Goal: Information Seeking & Learning: Compare options

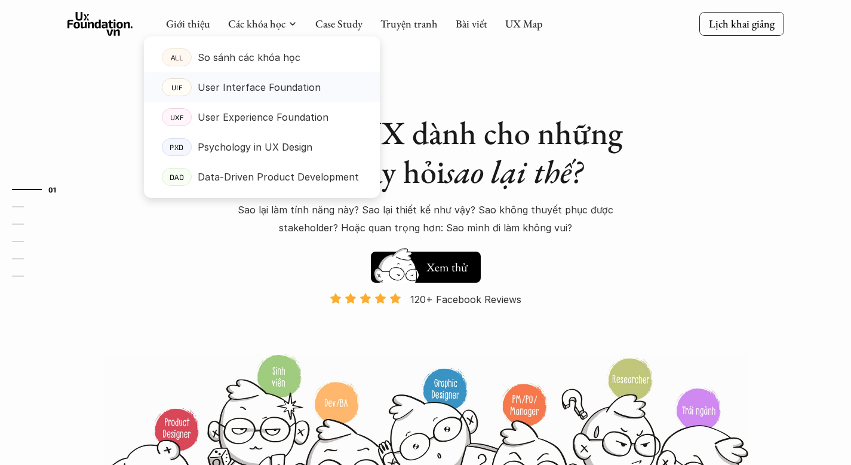
click at [257, 89] on p "User Interface Foundation" at bounding box center [259, 87] width 123 height 18
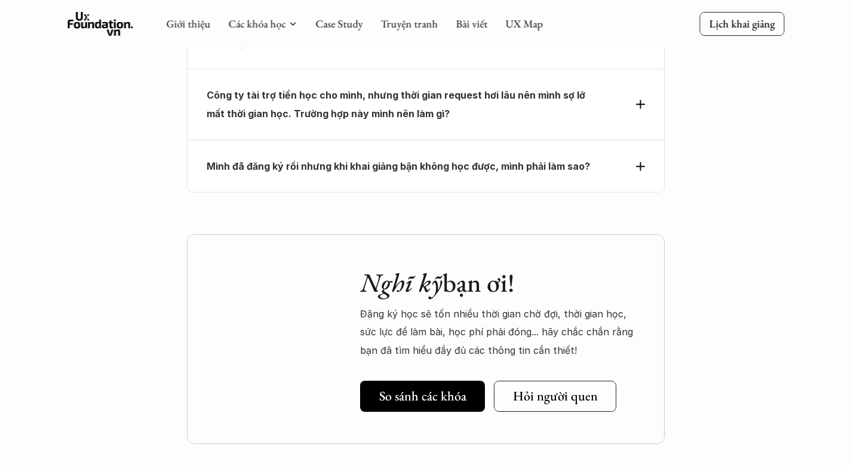
scroll to position [4343, 0]
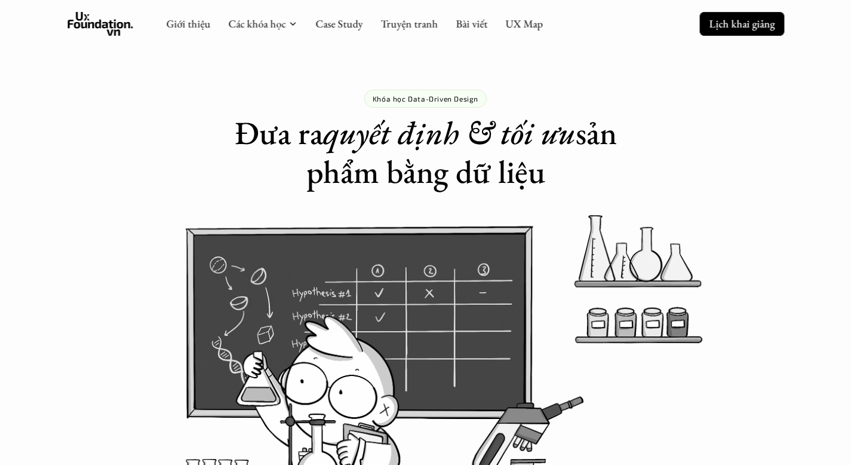
click at [745, 27] on p "Lịch khai giảng" at bounding box center [742, 24] width 66 height 14
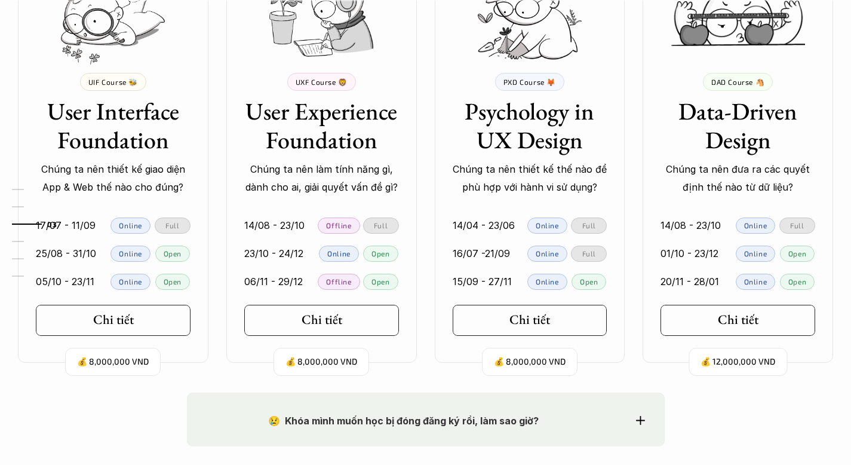
scroll to position [1201, 0]
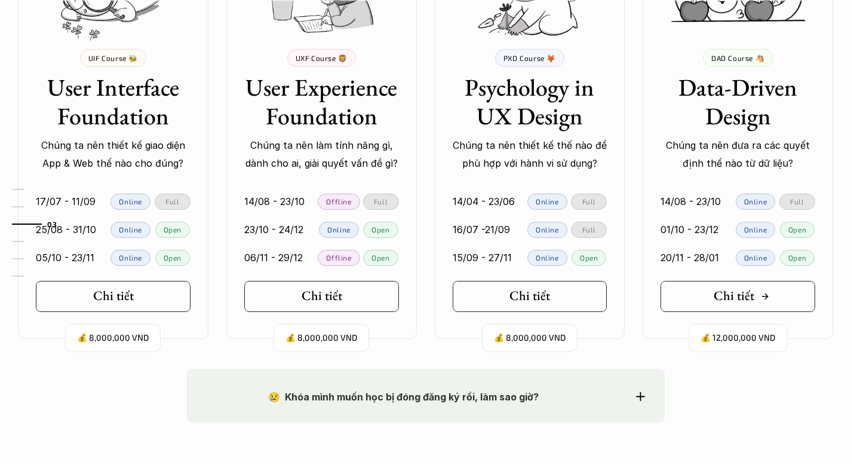
click at [737, 290] on h5 "Chi tiết" at bounding box center [734, 296] width 41 height 16
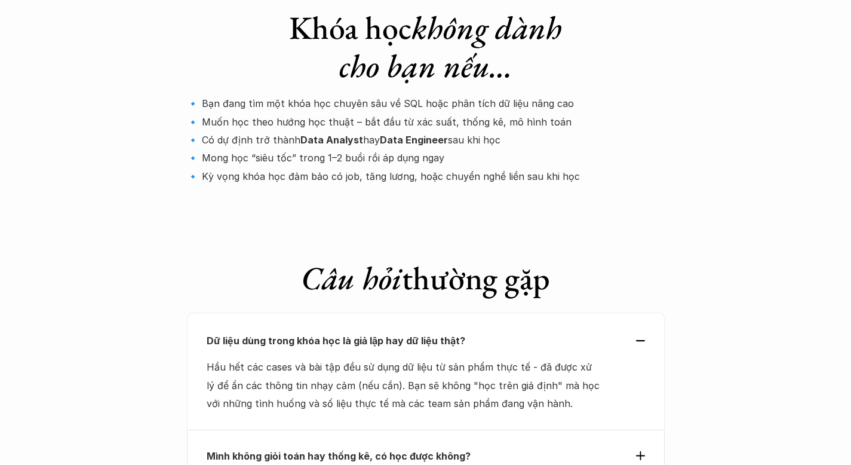
scroll to position [4048, 0]
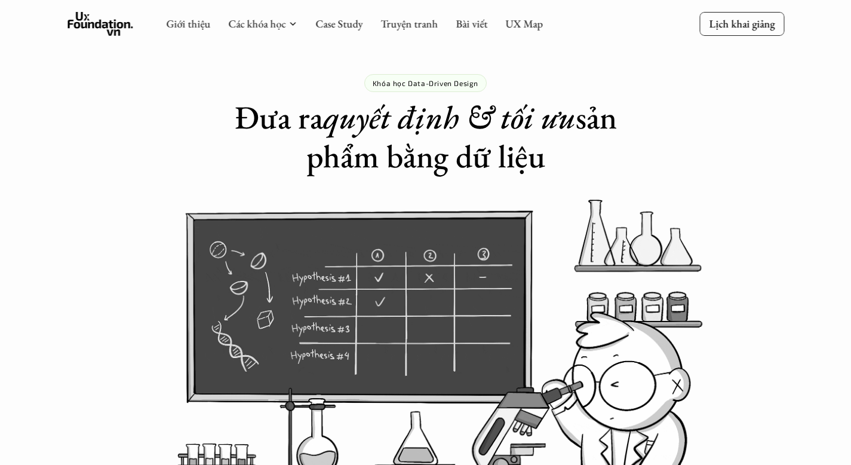
scroll to position [0, 0]
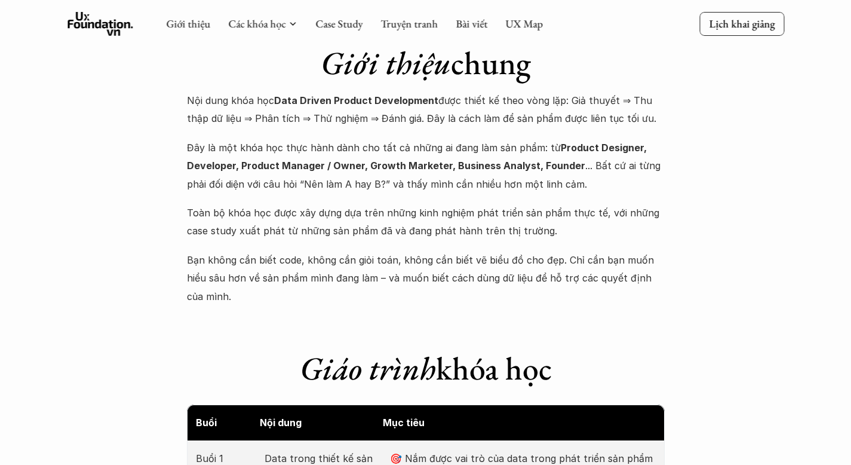
scroll to position [906, 0]
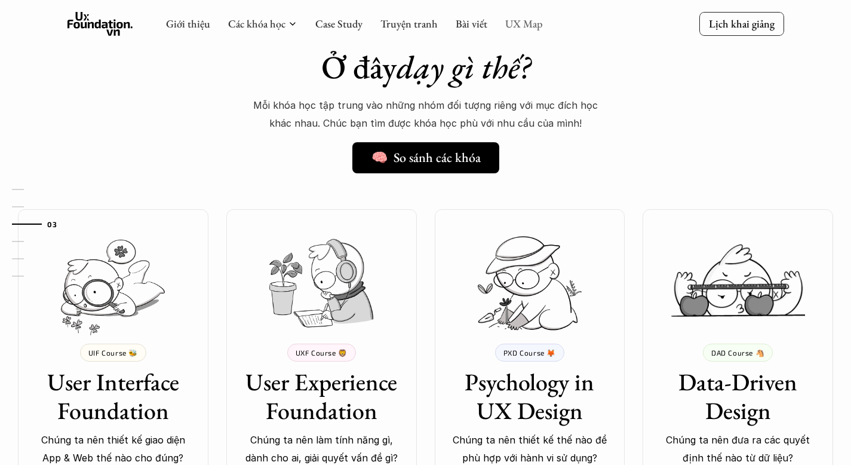
click at [513, 24] on link "UX Map" at bounding box center [524, 24] width 38 height 14
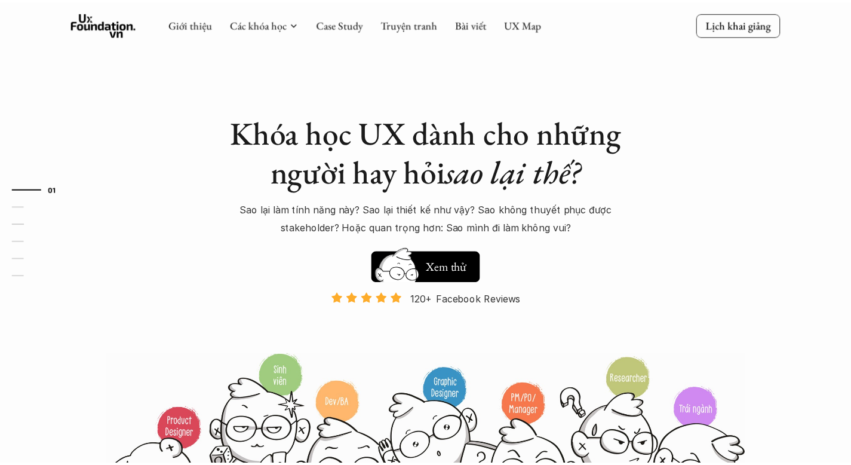
scroll to position [906, 0]
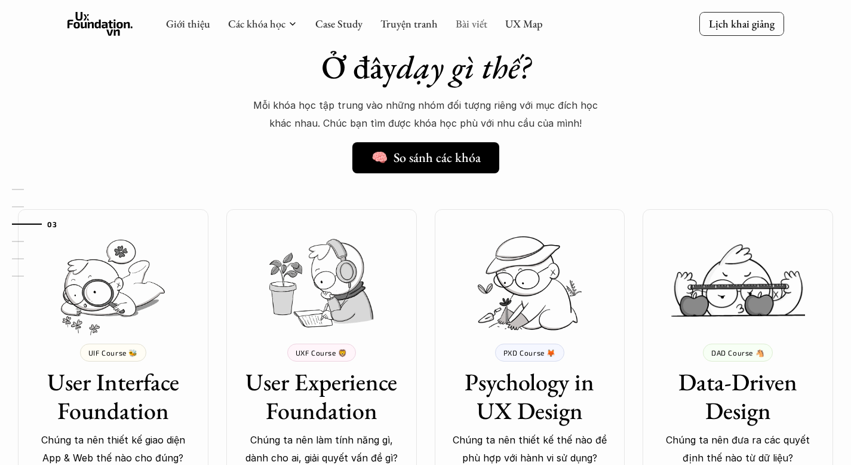
click at [470, 27] on link "Bài viết" at bounding box center [472, 24] width 32 height 14
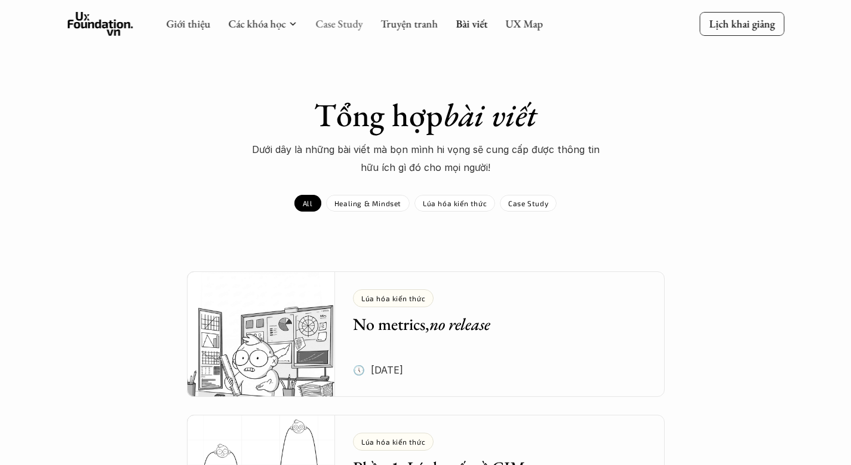
click at [323, 29] on link "Case Study" at bounding box center [338, 24] width 47 height 14
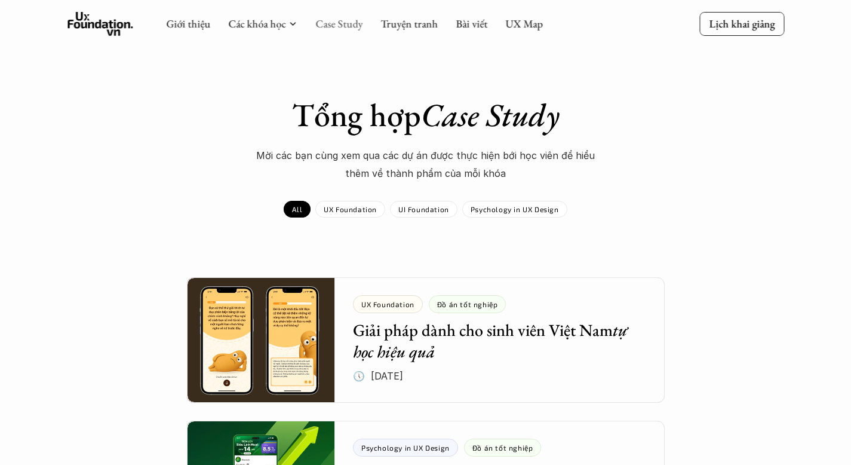
click at [326, 24] on link "Case Study" at bounding box center [338, 24] width 47 height 14
click at [330, 26] on link "Case Study" at bounding box center [338, 24] width 47 height 14
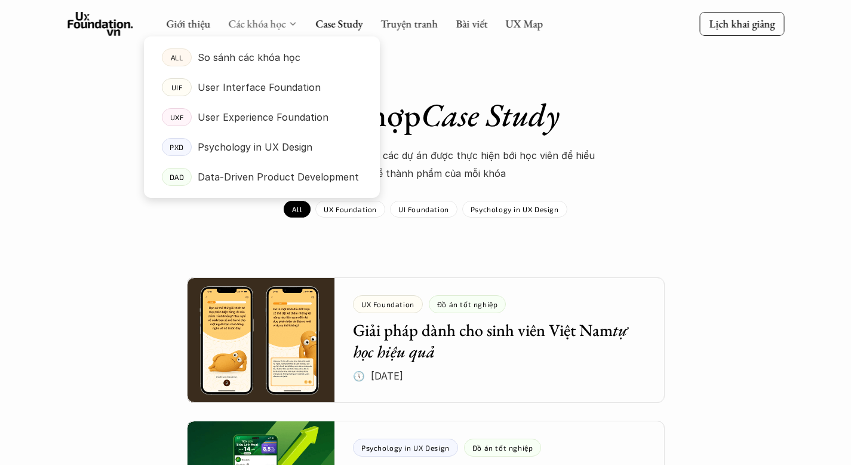
click at [249, 27] on link "Các khóa học" at bounding box center [256, 24] width 57 height 14
click at [243, 57] on p "So sánh các khóa học" at bounding box center [249, 57] width 103 height 18
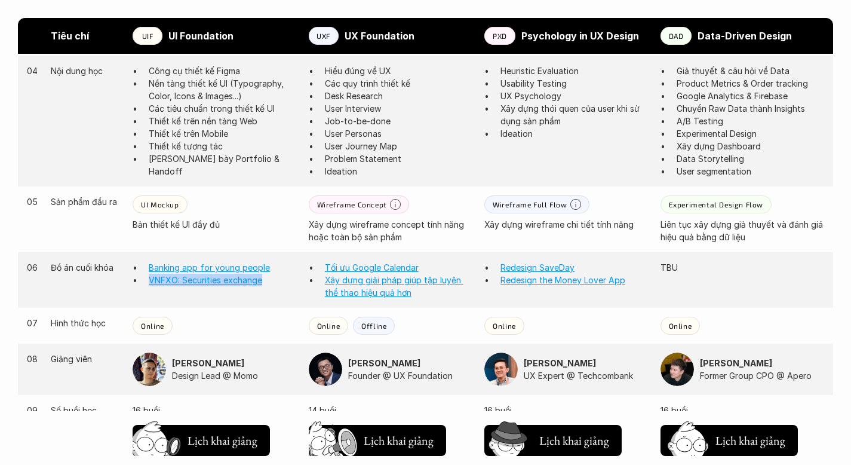
scroll to position [1004, 0]
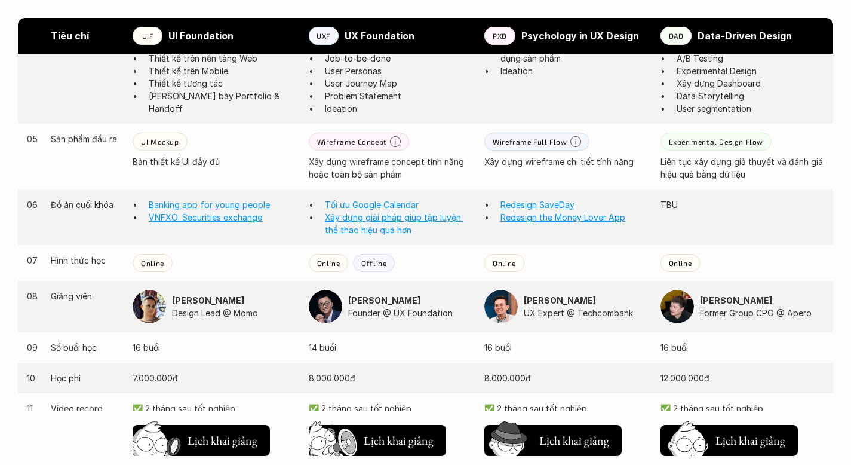
click at [195, 295] on strong "Nguyễn Hoàng Anh" at bounding box center [208, 300] width 72 height 10
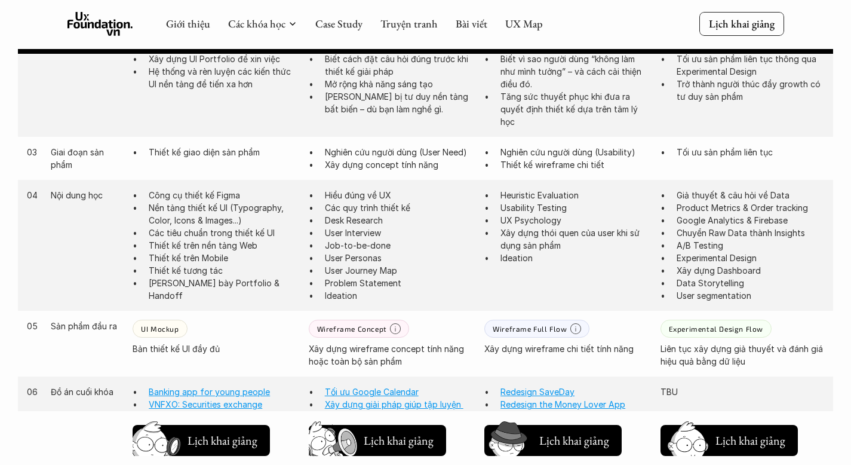
scroll to position [853, 0]
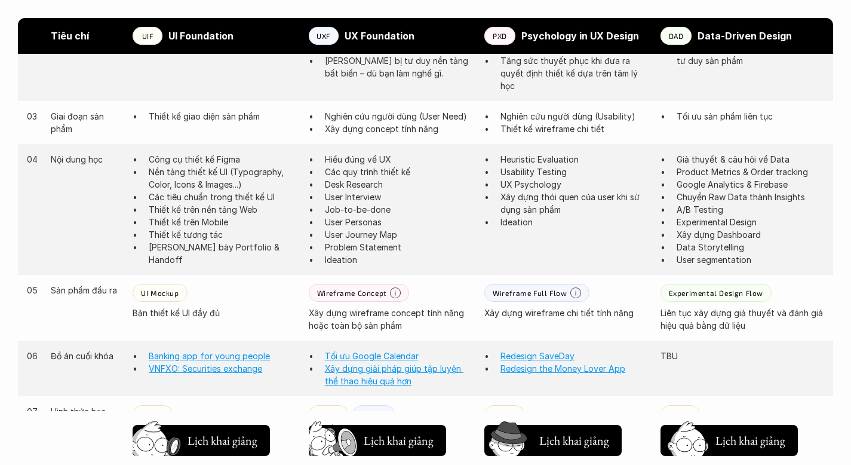
click at [163, 289] on p "UI Mockup" at bounding box center [160, 293] width 38 height 8
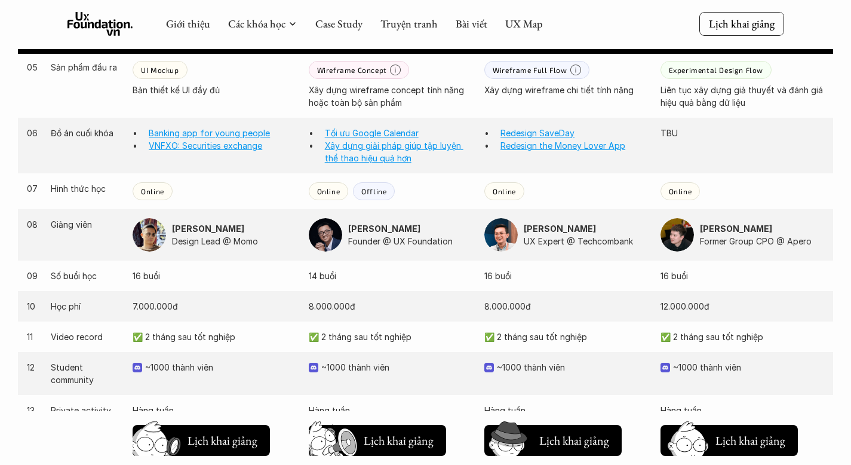
scroll to position [1038, 0]
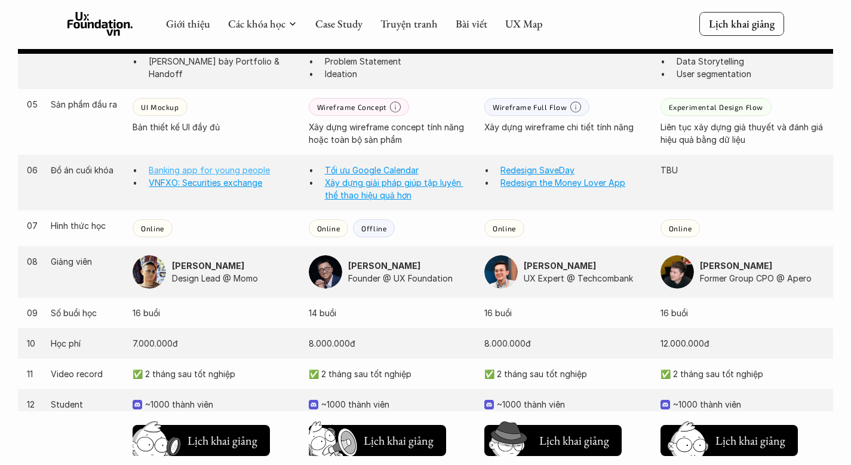
click at [212, 165] on link "Banking app for young people" at bounding box center [209, 170] width 121 height 10
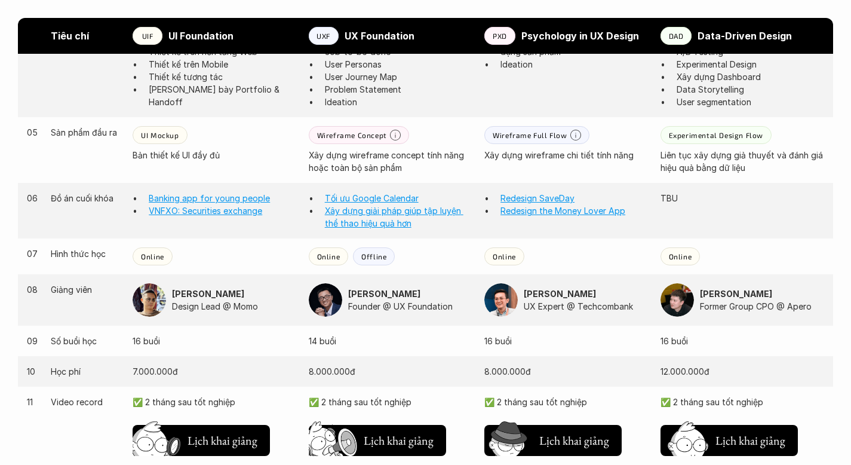
scroll to position [1025, 0]
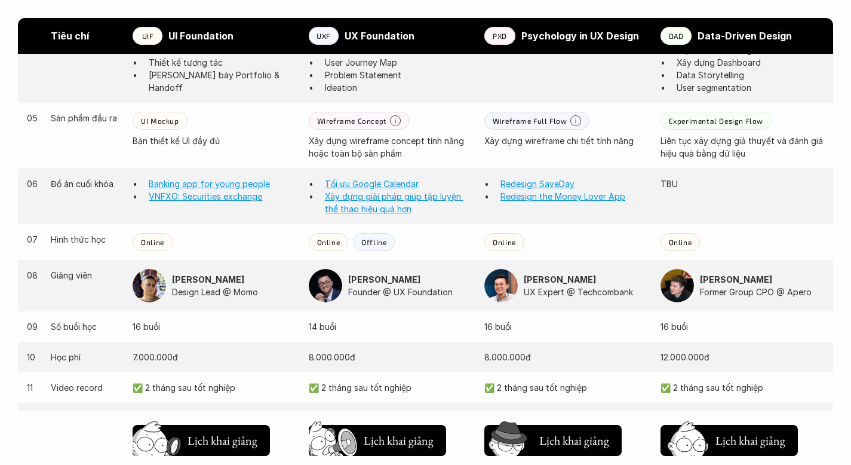
click at [151, 238] on p "Online" at bounding box center [152, 242] width 23 height 8
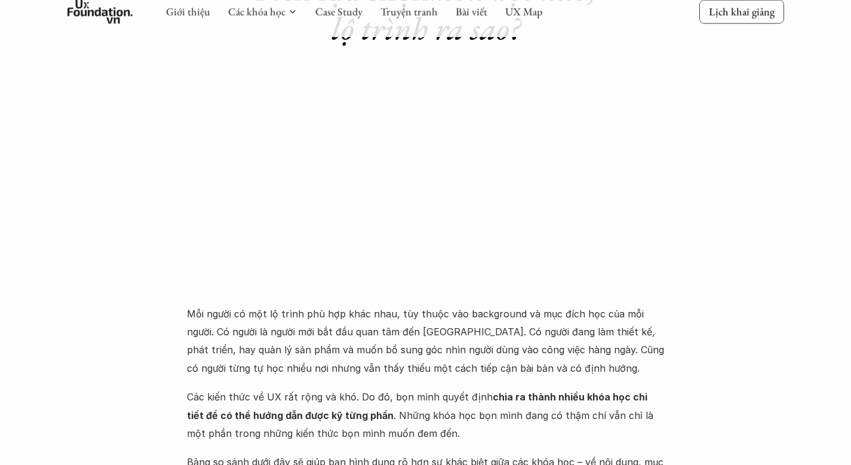
scroll to position [202, 0]
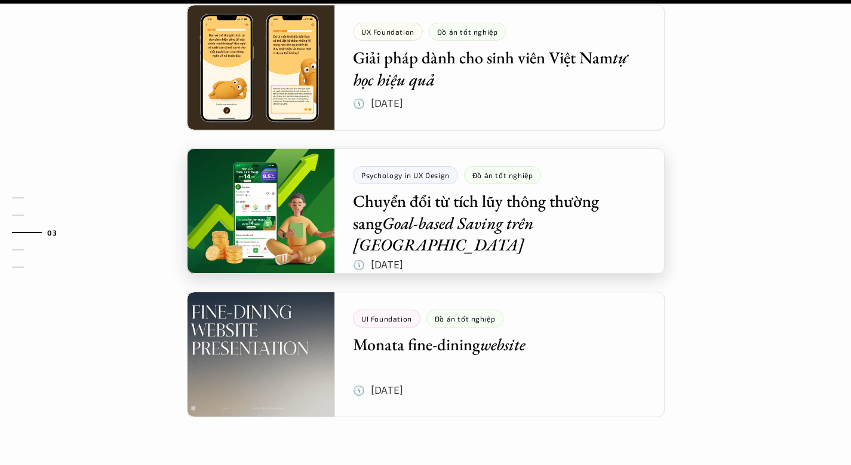
scroll to position [1272, 0]
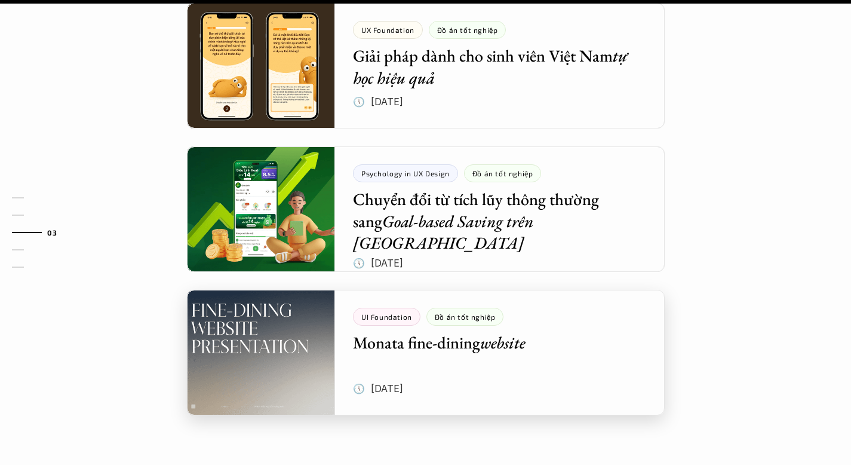
click at [257, 330] on div at bounding box center [426, 352] width 478 height 125
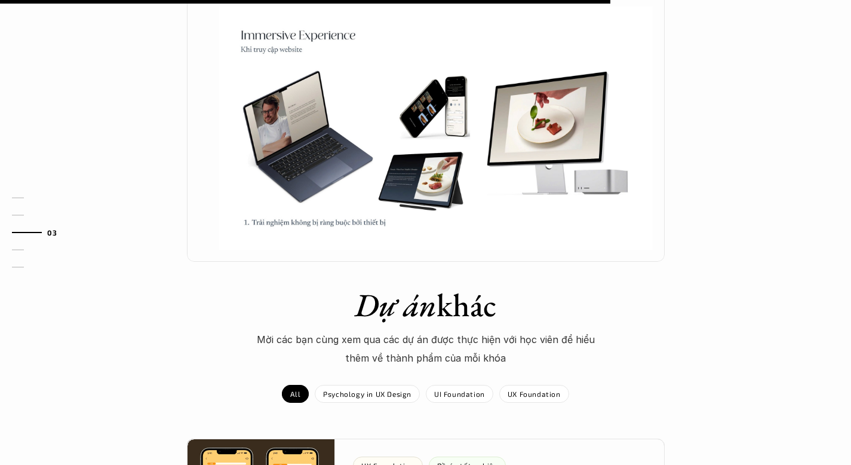
scroll to position [924, 0]
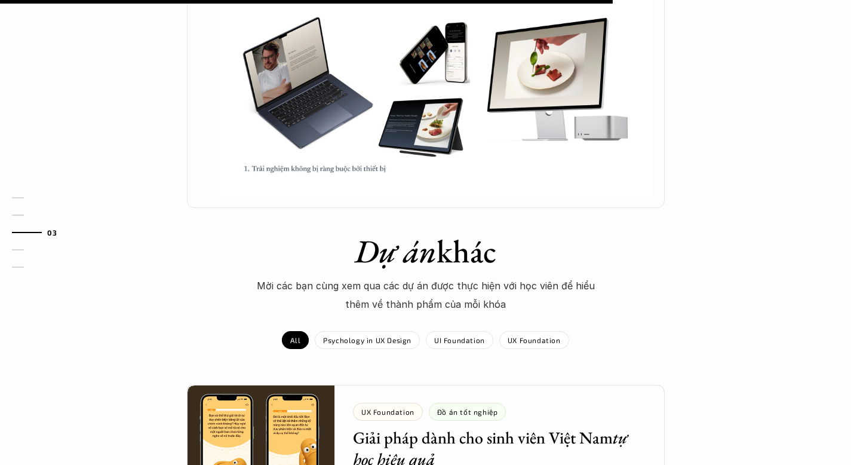
click at [404, 35] on img at bounding box center [436, 75] width 434 height 244
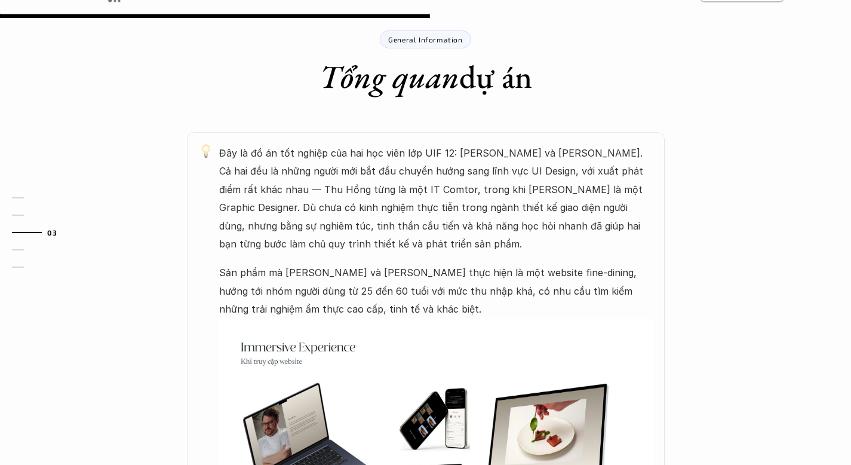
scroll to position [554, 0]
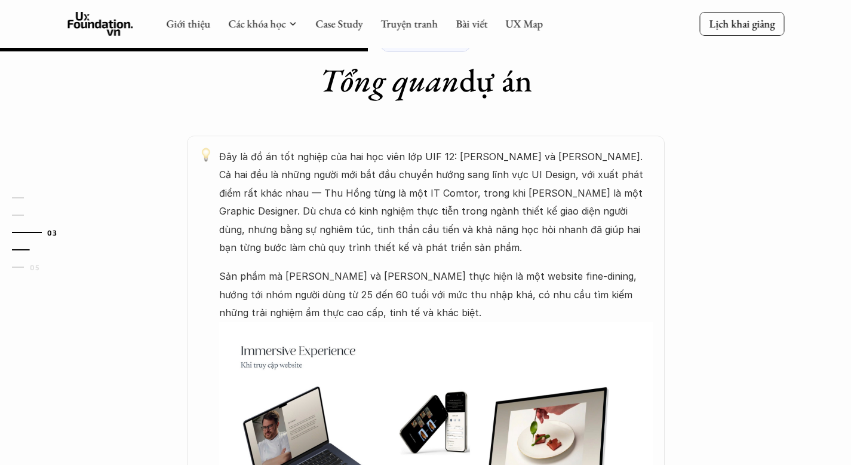
click at [17, 246] on link "04" at bounding box center [40, 250] width 57 height 14
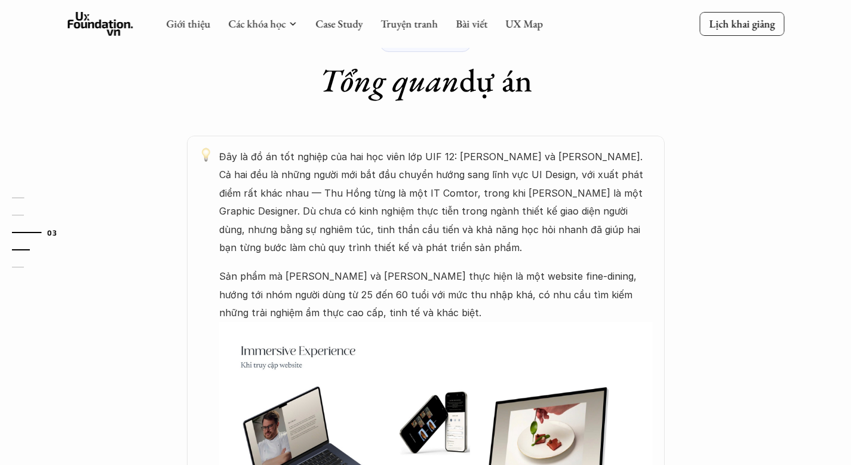
scroll to position [0, 0]
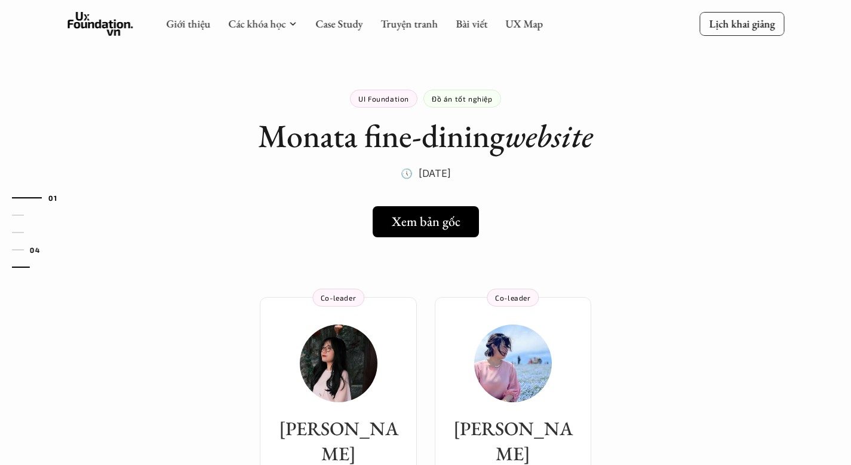
click at [16, 268] on link "05" at bounding box center [40, 267] width 57 height 14
click at [442, 223] on h5 "Xem bản gốc" at bounding box center [421, 222] width 69 height 16
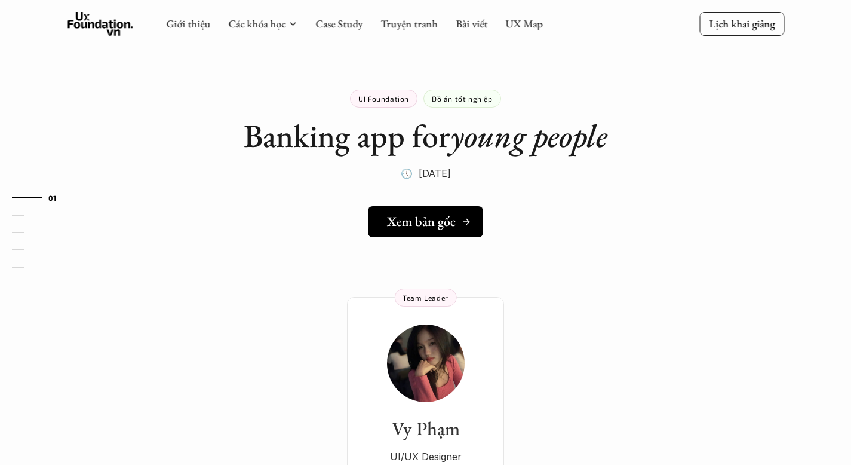
click at [430, 229] on h5 "Xem bản gốc" at bounding box center [421, 222] width 69 height 16
